Goal: Information Seeking & Learning: Learn about a topic

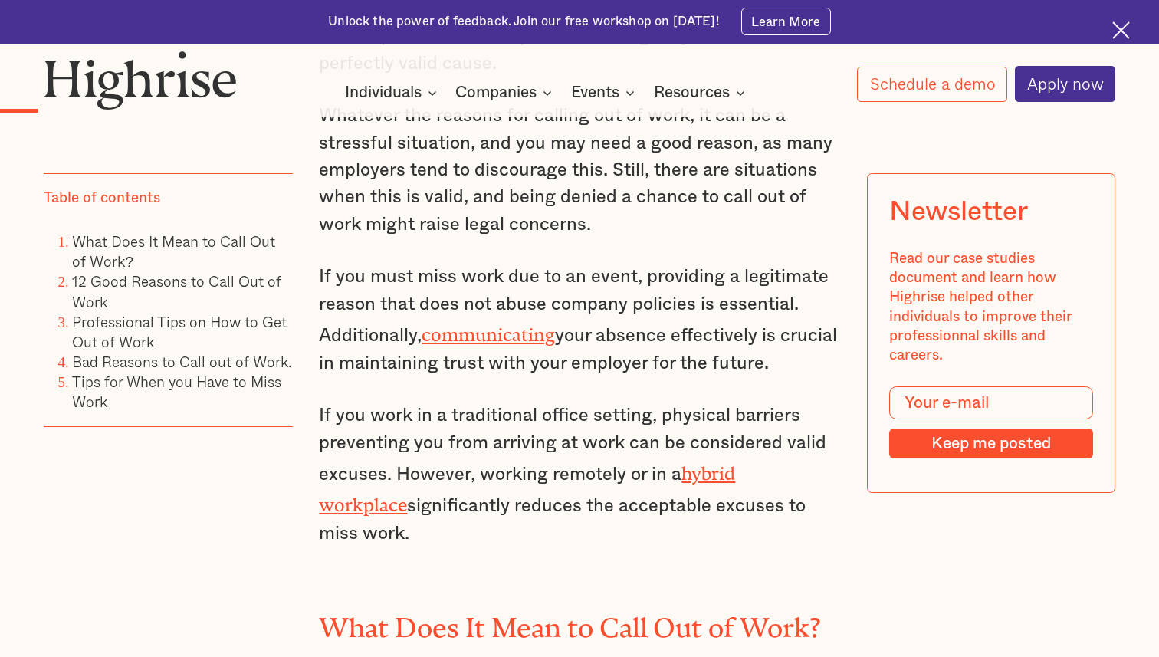
scroll to position [1371, 0]
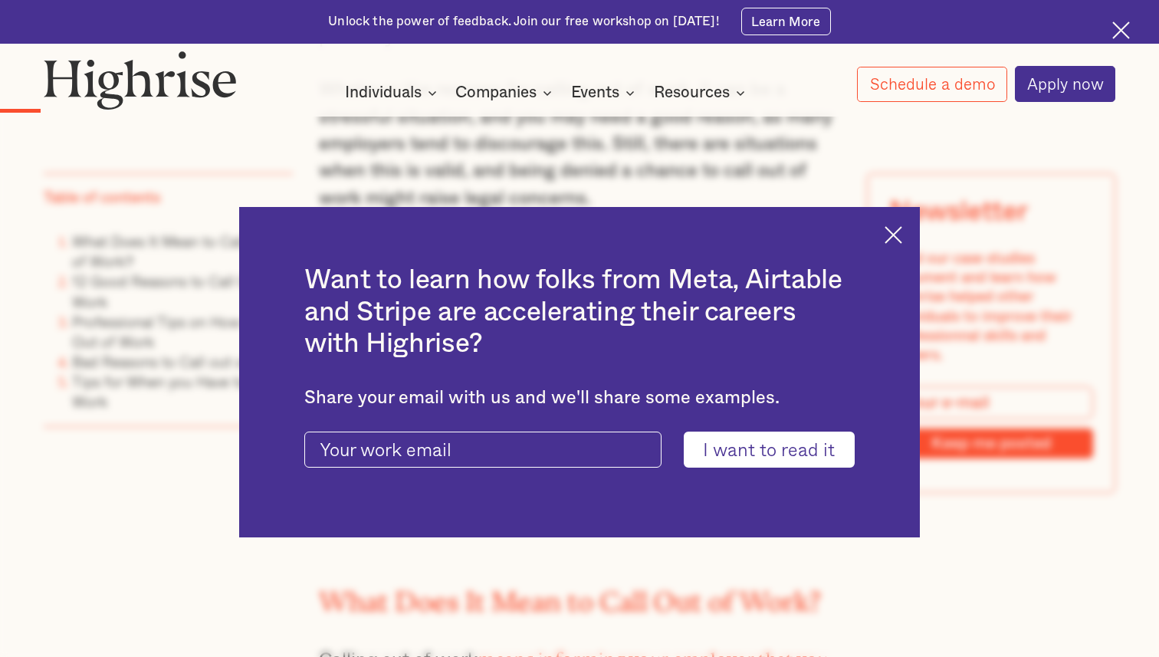
click at [895, 234] on img at bounding box center [893, 235] width 18 height 18
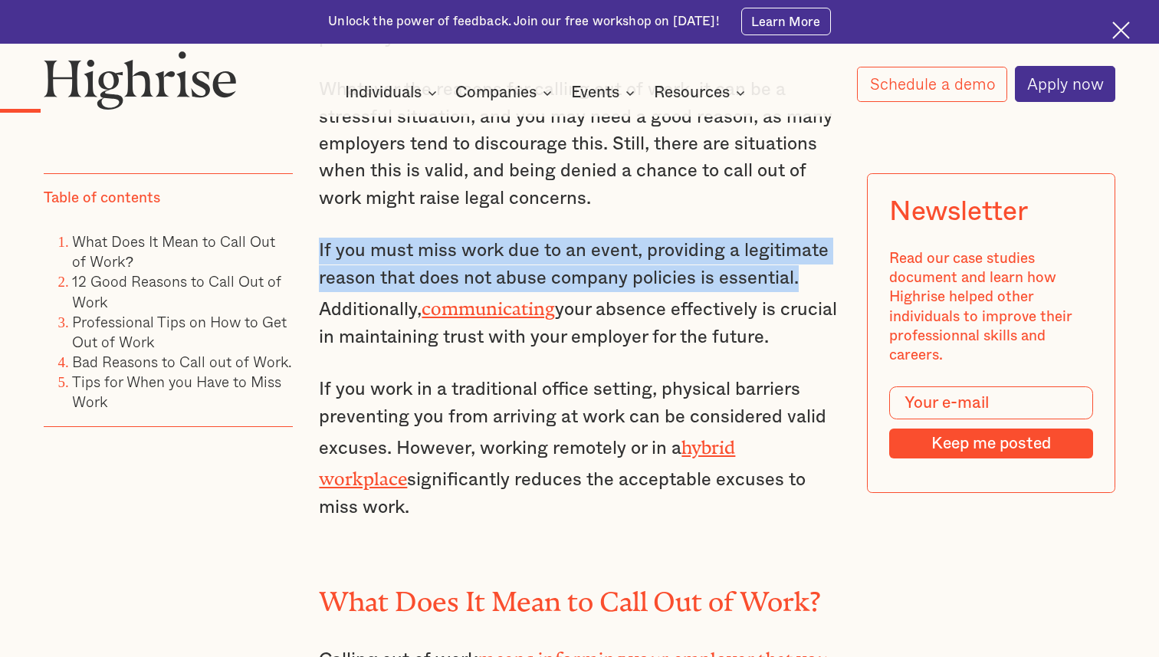
drag, startPoint x: 316, startPoint y: 245, endPoint x: 810, endPoint y: 278, distance: 495.4
click at [810, 278] on p "If you must miss work due to an event, providing a legitimate reason that does …" at bounding box center [579, 294] width 520 height 113
drag, startPoint x: 810, startPoint y: 278, endPoint x: 315, endPoint y: 255, distance: 495.6
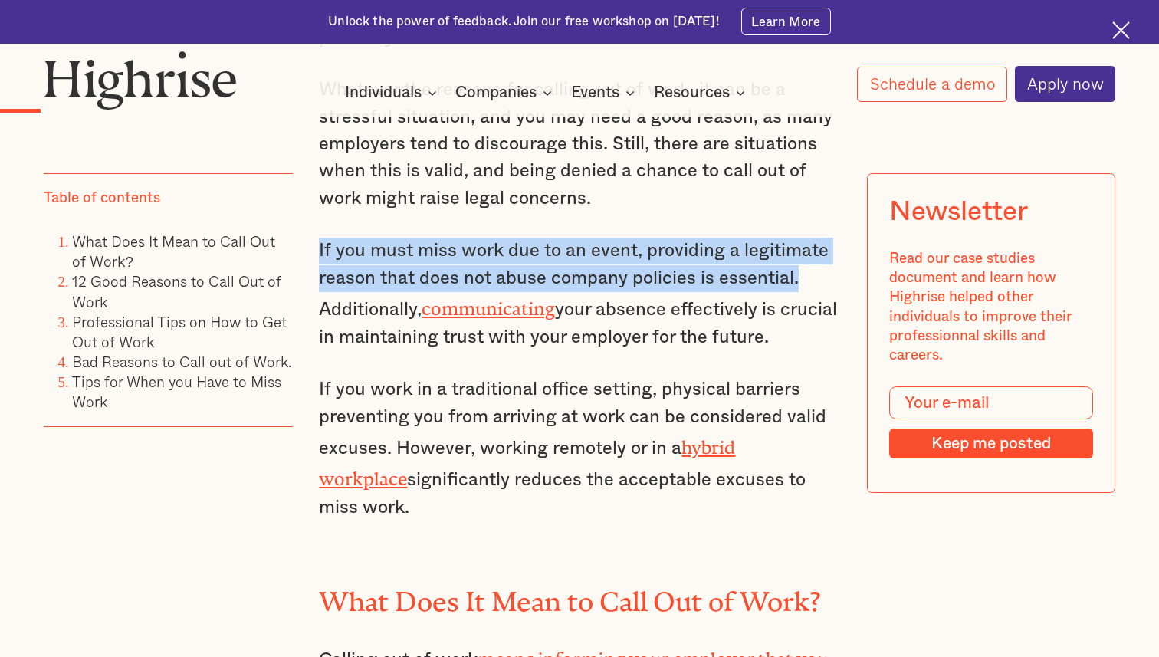
click at [321, 252] on p "If you must miss work due to an event, providing a legitimate reason that does …" at bounding box center [579, 294] width 520 height 113
drag, startPoint x: 321, startPoint y: 241, endPoint x: 811, endPoint y: 278, distance: 491.1
click at [811, 278] on p "If you must miss work due to an event, providing a legitimate reason that does …" at bounding box center [579, 294] width 520 height 113
drag, startPoint x: 323, startPoint y: 249, endPoint x: 832, endPoint y: 279, distance: 510.5
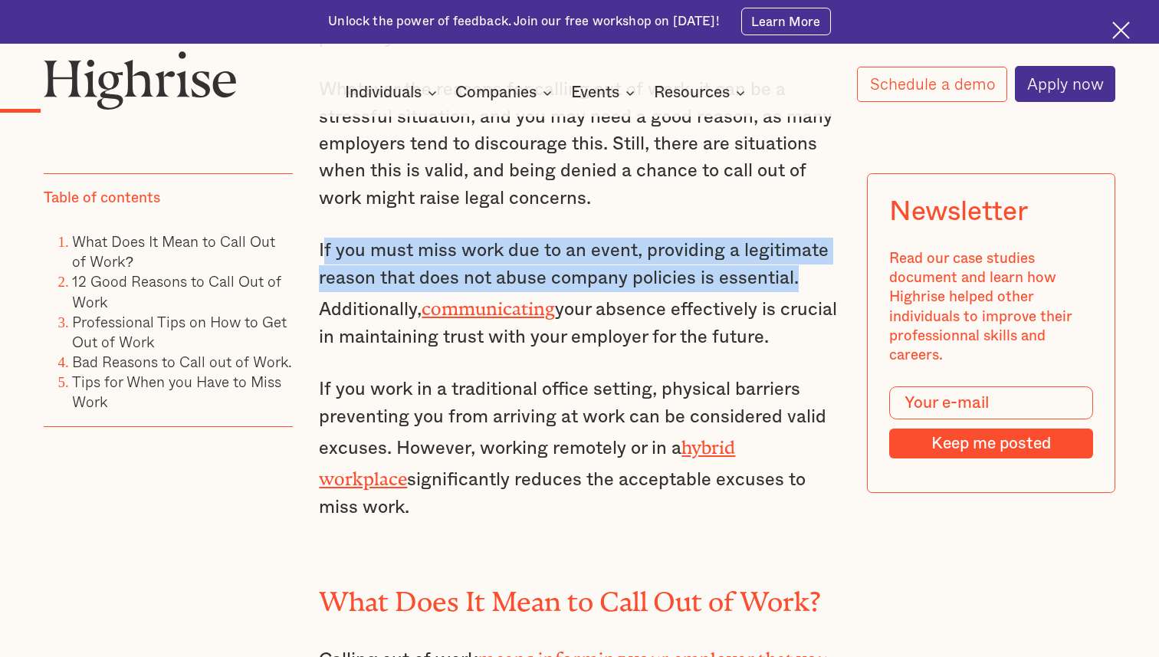
click at [832, 279] on p "If you must miss work due to an event, providing a legitimate reason that does …" at bounding box center [579, 294] width 520 height 113
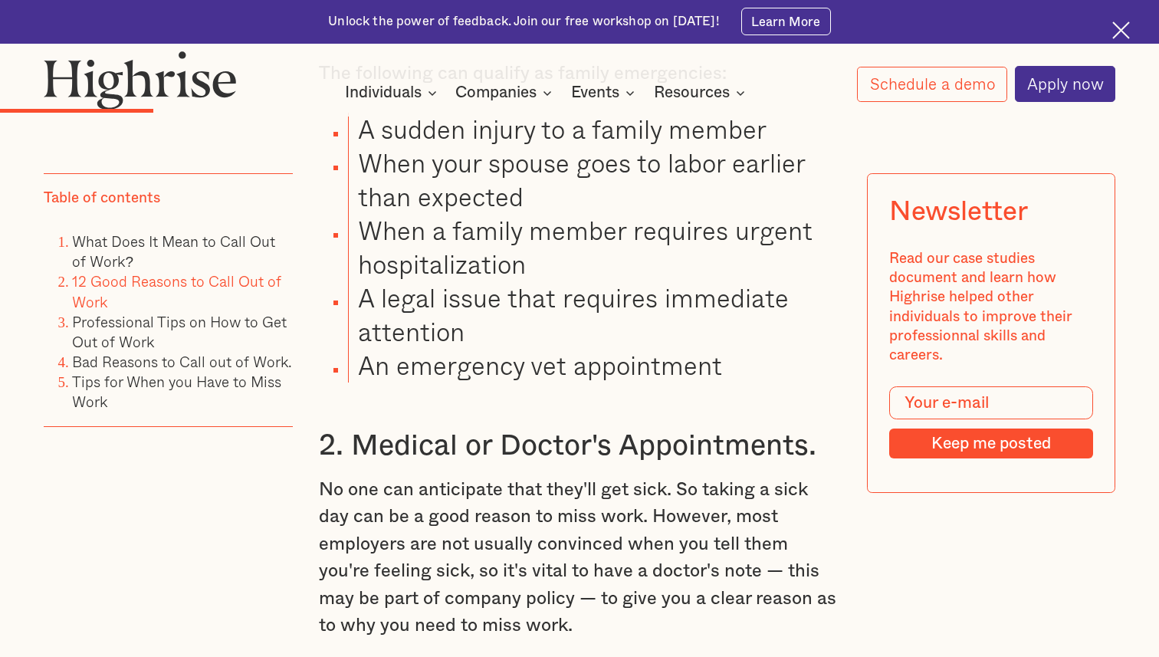
scroll to position [2639, 0]
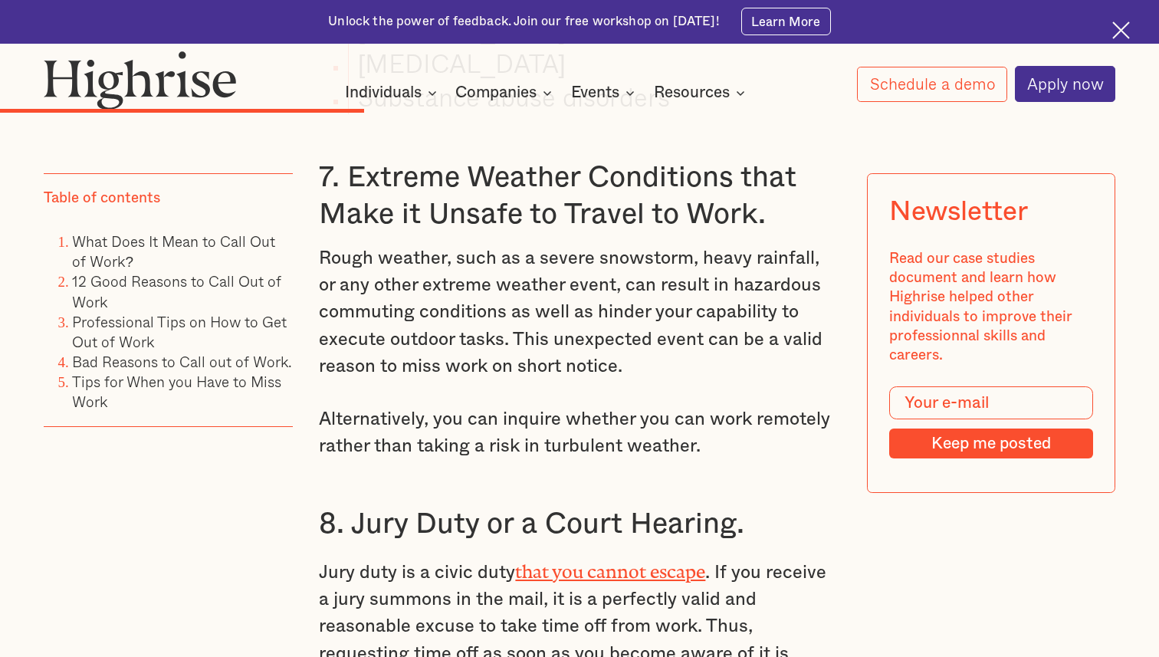
scroll to position [5006, 0]
